Goal: Information Seeking & Learning: Learn about a topic

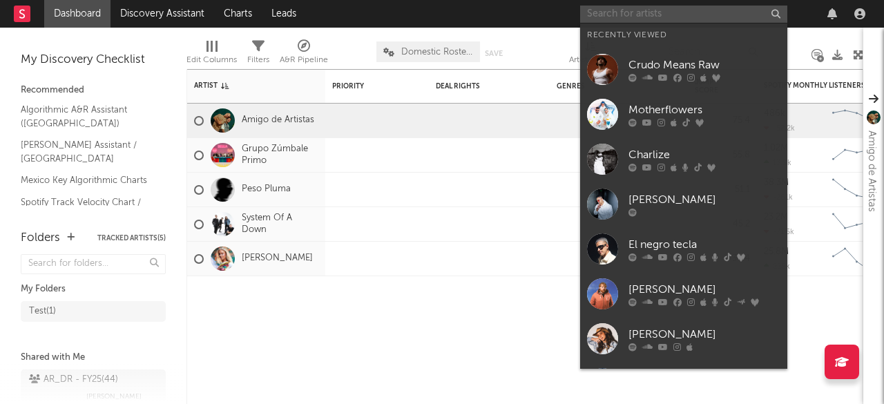
click at [624, 9] on input "text" at bounding box center [683, 14] width 207 height 17
paste input "[PERSON_NAME] [PERSON_NAME]"
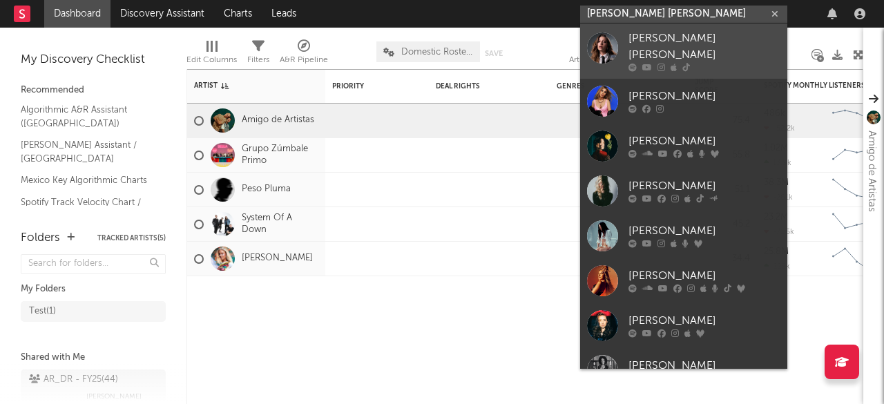
type input "[PERSON_NAME] [PERSON_NAME]"
click at [673, 64] on icon at bounding box center [674, 68] width 6 height 8
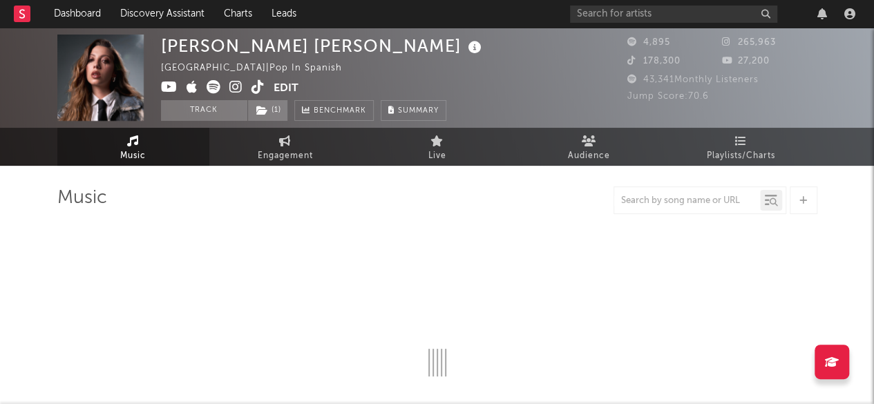
select select "6m"
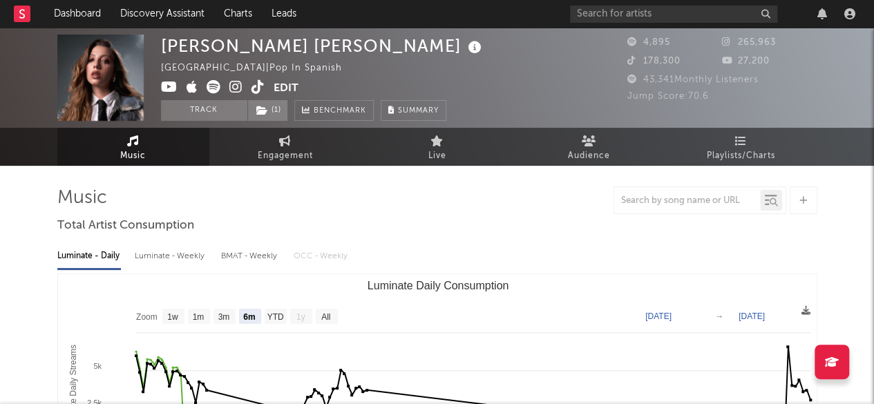
click at [441, 44] on div "[PERSON_NAME] [PERSON_NAME] Colombia | Pop in Spanish Edit Track ( 1 ) Benchmar…" at bounding box center [323, 78] width 324 height 86
